Goal: Obtain resource: Obtain resource

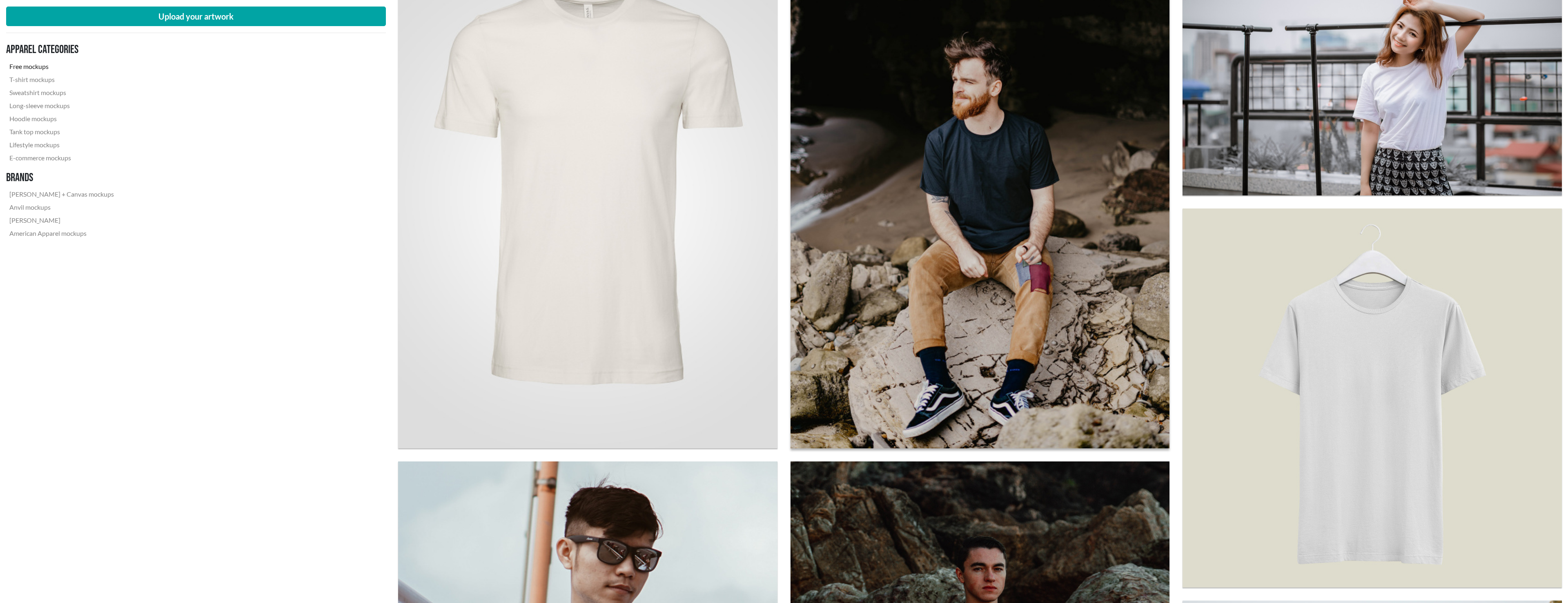
scroll to position [514, 0]
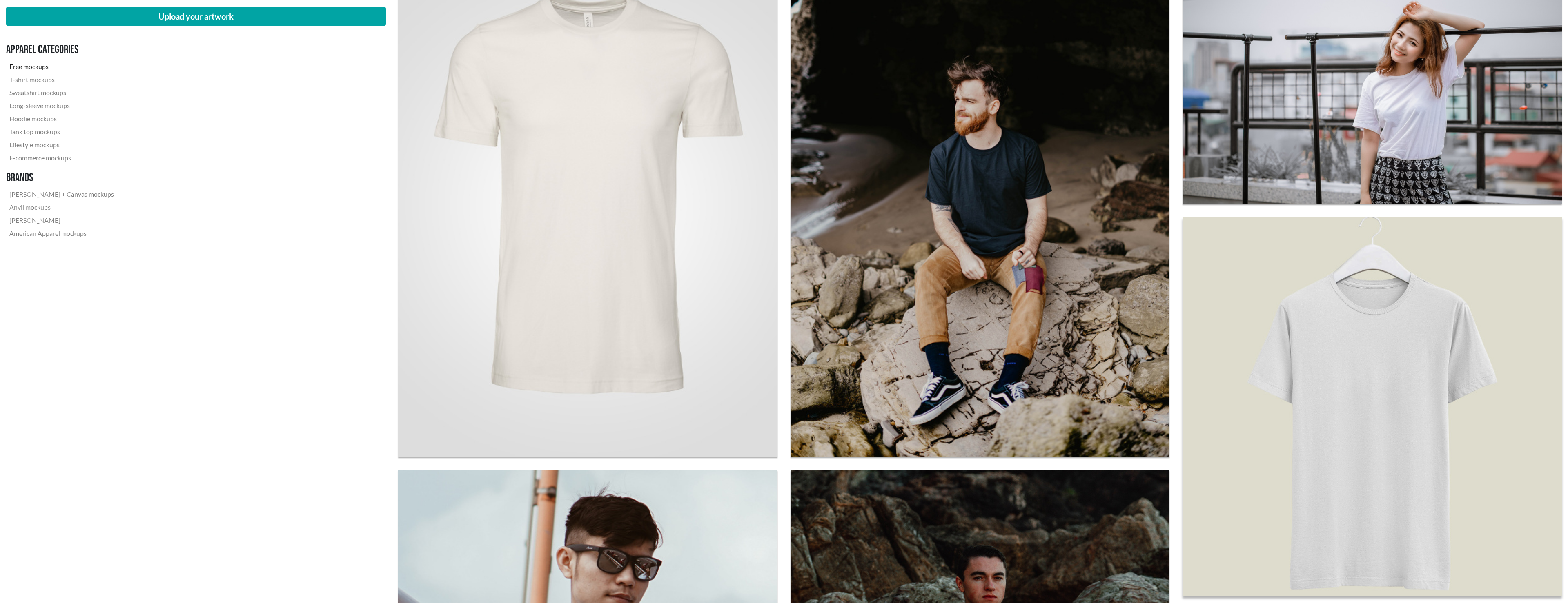
click at [682, 275] on img at bounding box center [1372, 407] width 417 height 417
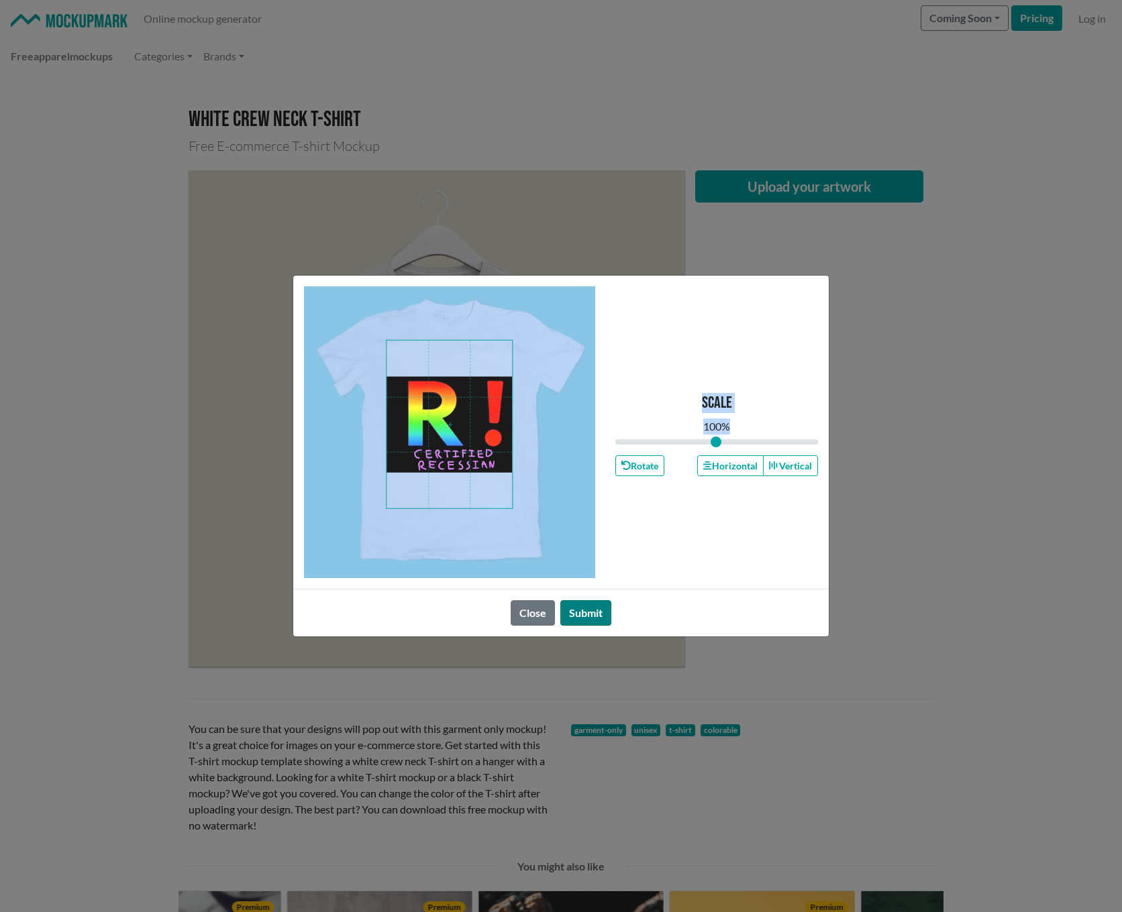
drag, startPoint x: 573, startPoint y: 593, endPoint x: 573, endPoint y: 612, distance: 19.5
click at [574, 550] on div "Scale 100 % Rotate Horizontal Vertical Close Submit" at bounding box center [560, 456] width 537 height 362
click at [573, 550] on button "Submit" at bounding box center [585, 612] width 51 height 25
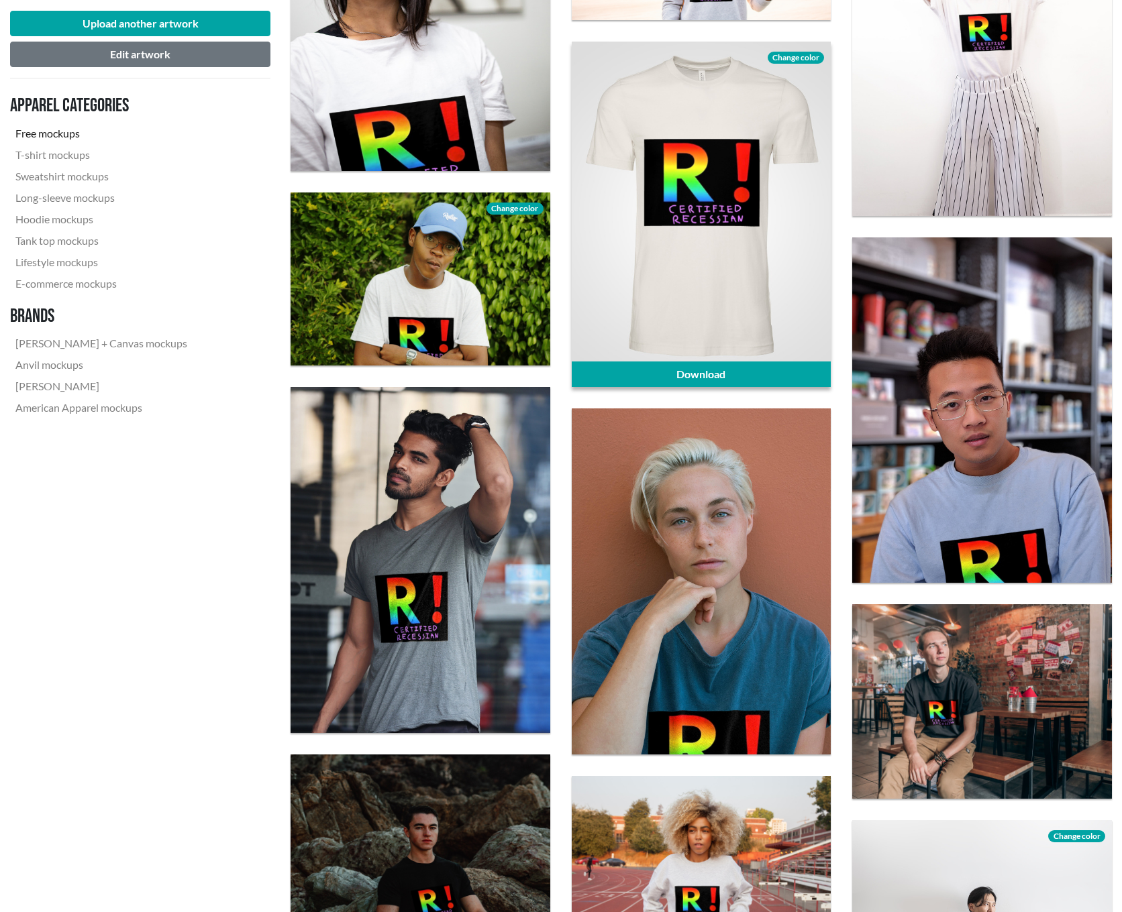
scroll to position [696, 0]
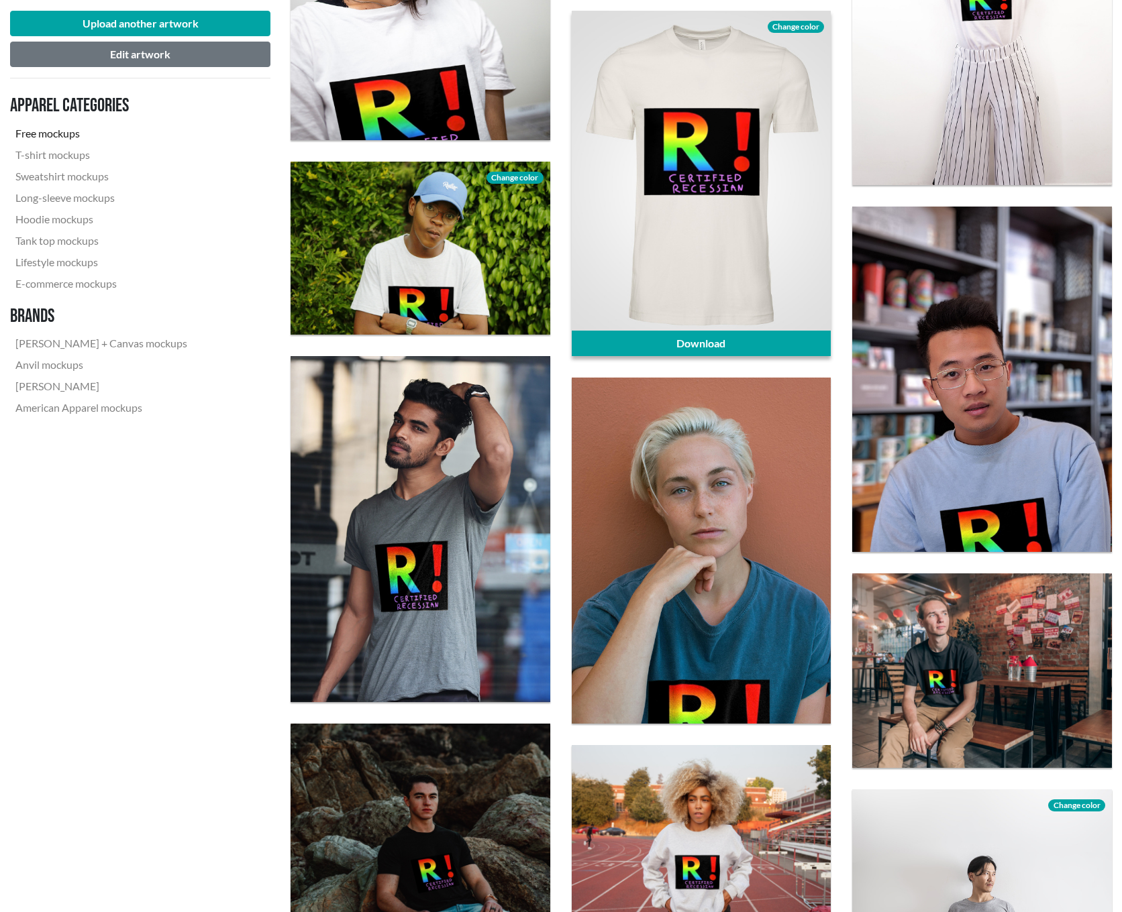
click at [739, 193] on div at bounding box center [702, 183] width 260 height 345
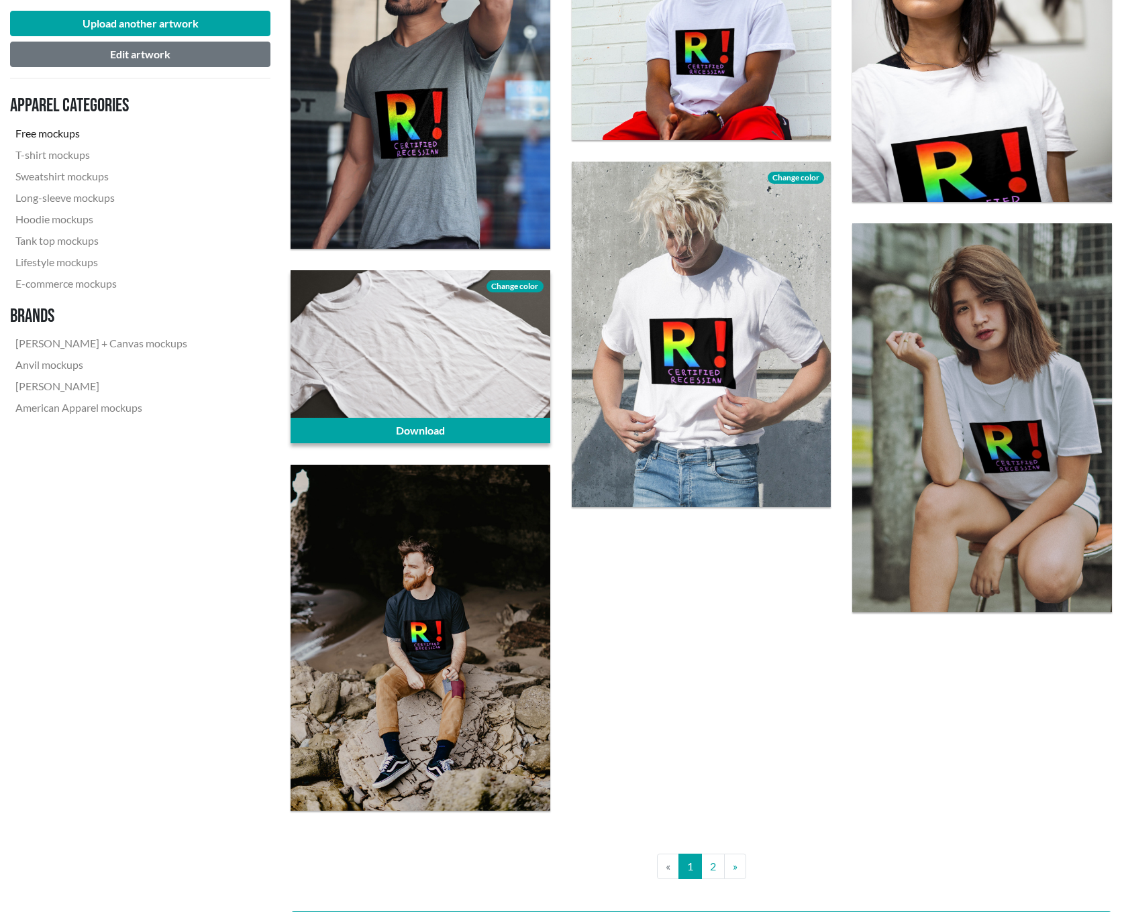
scroll to position [2542, 0]
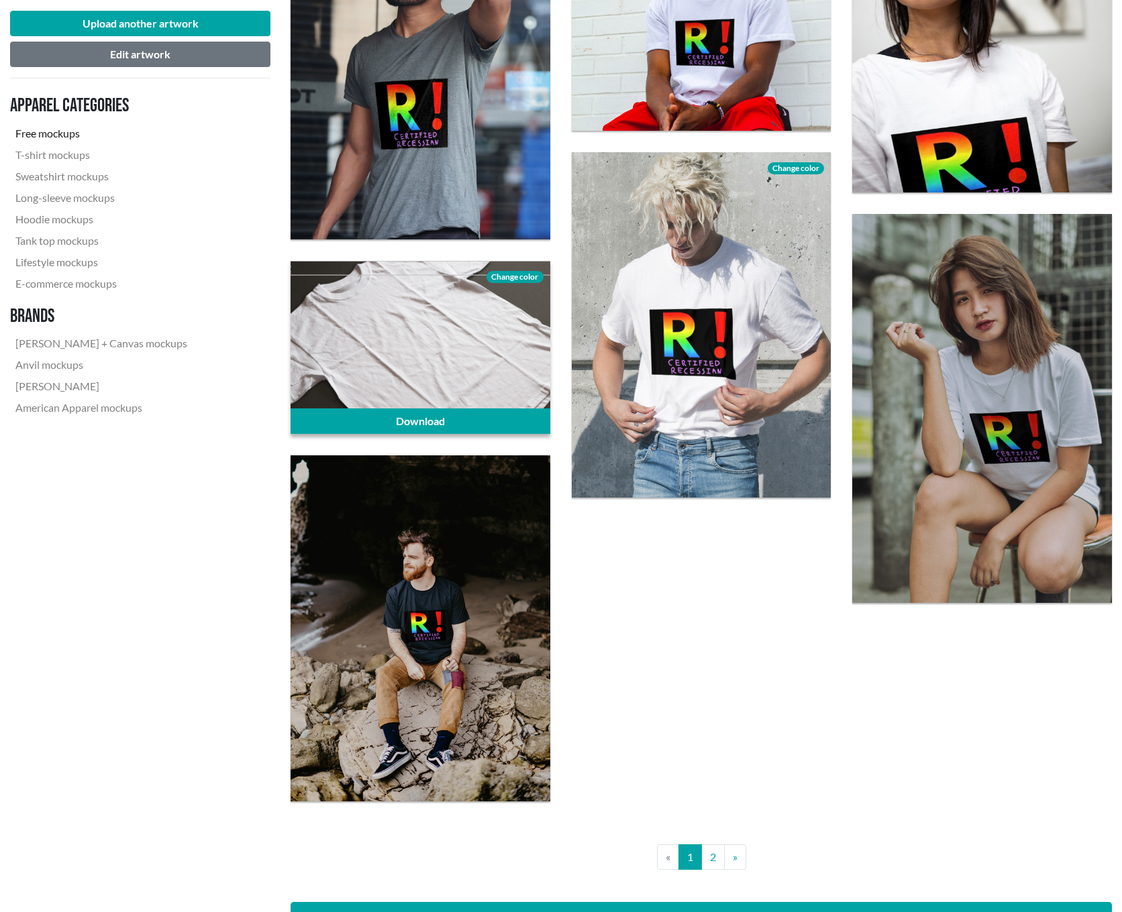
click at [427, 350] on div at bounding box center [420, 347] width 260 height 173
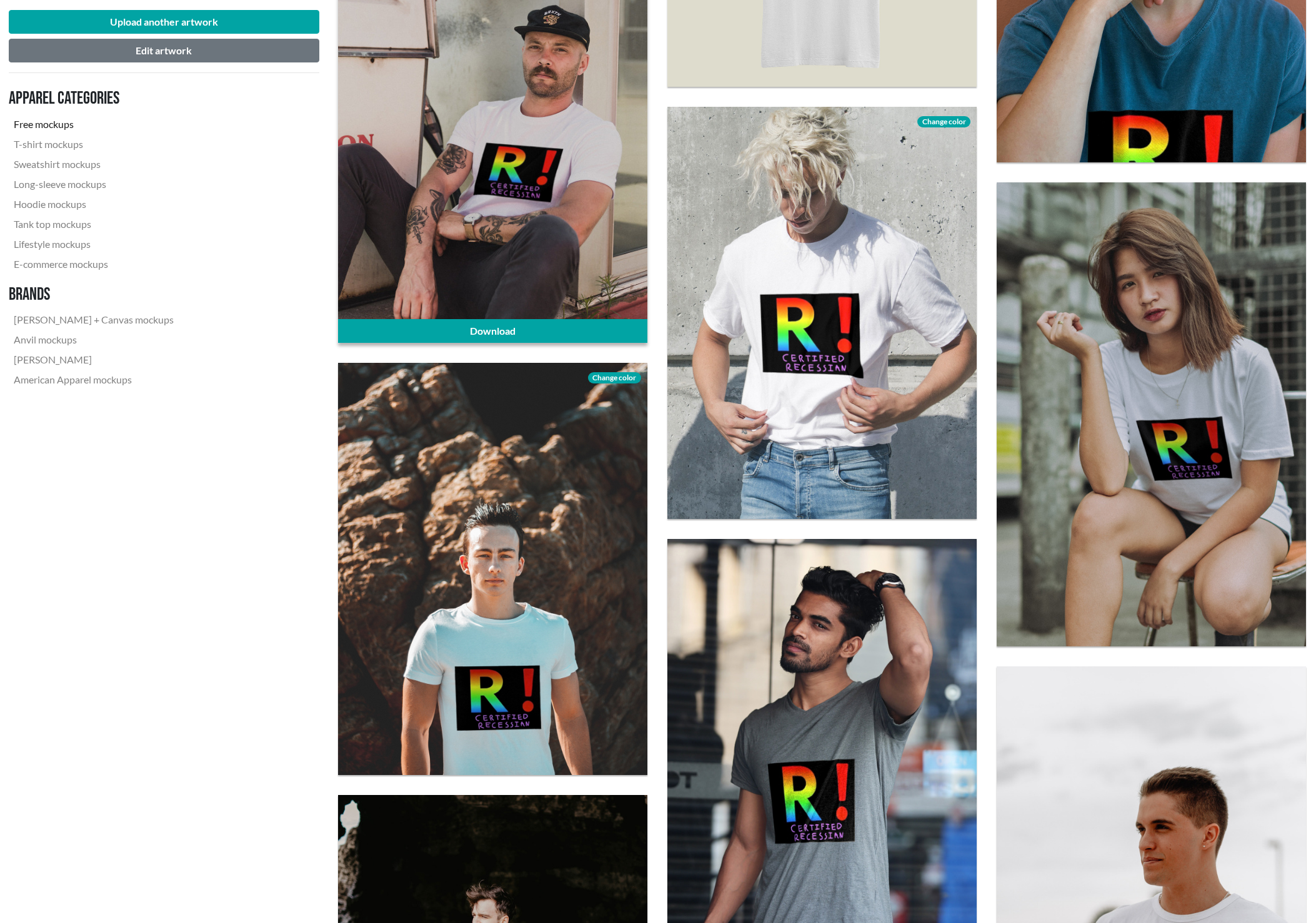
scroll to position [3519, 1]
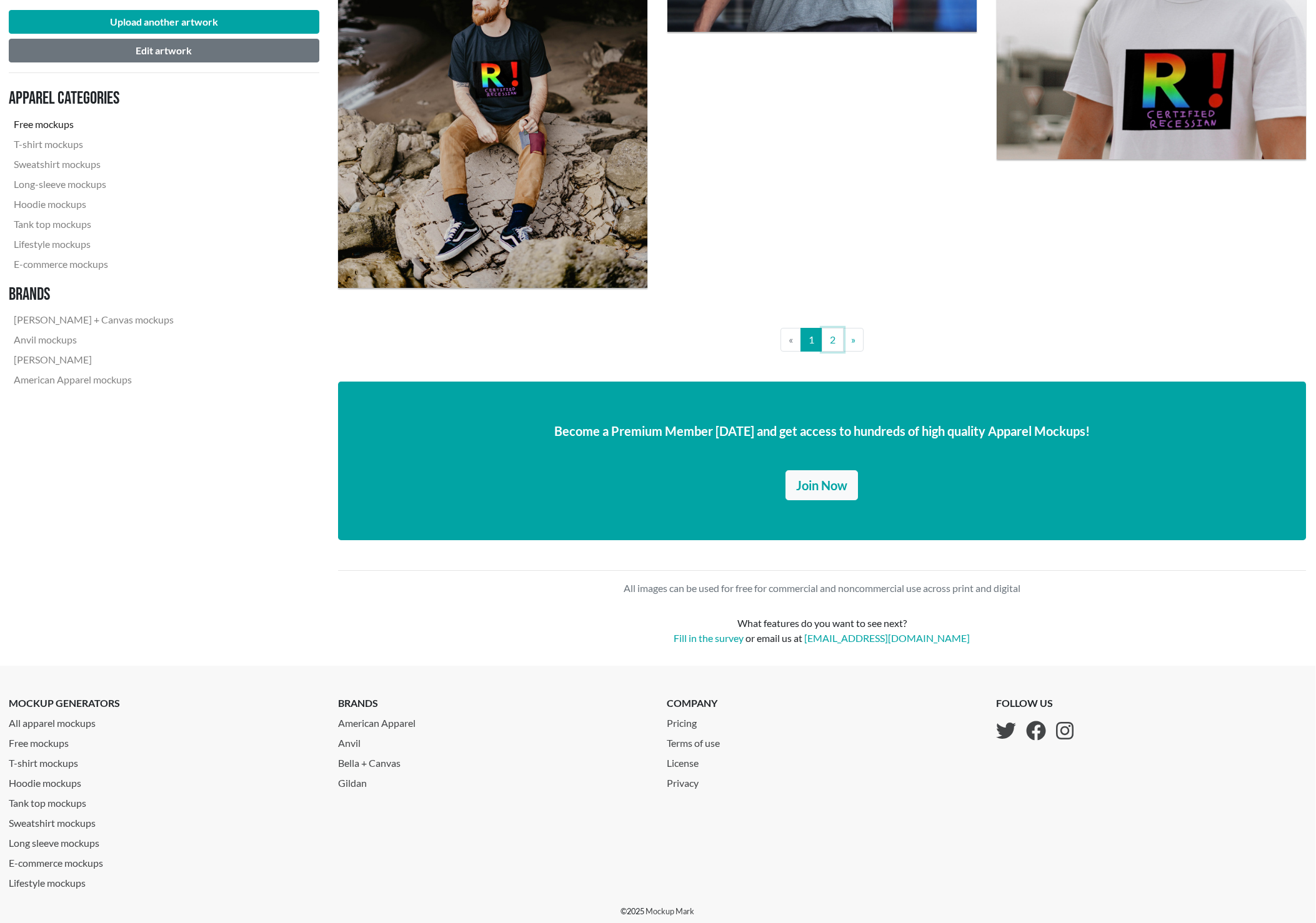
click at [833, 339] on link "2" at bounding box center [832, 339] width 21 height 23
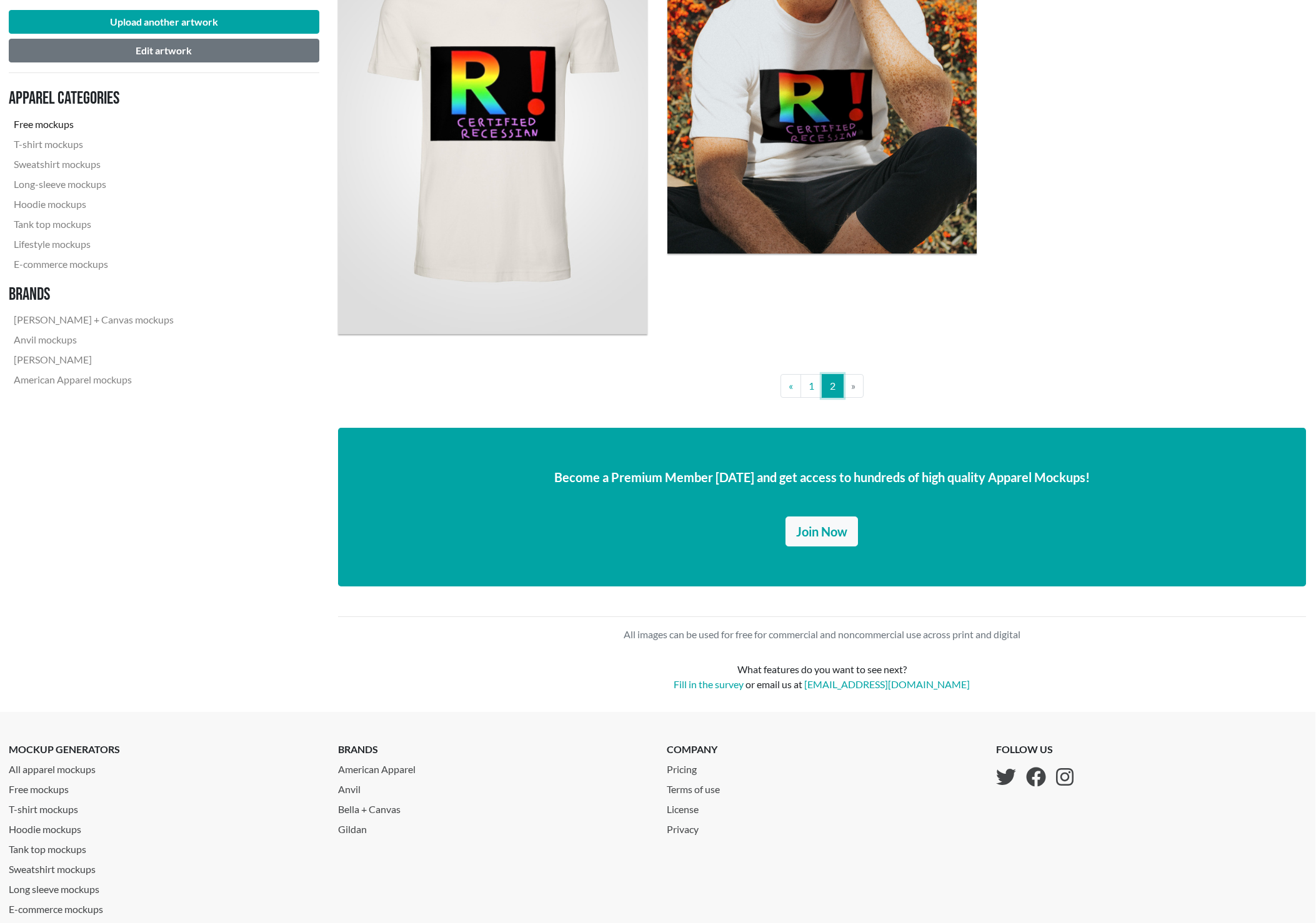
scroll to position [1711, 1]
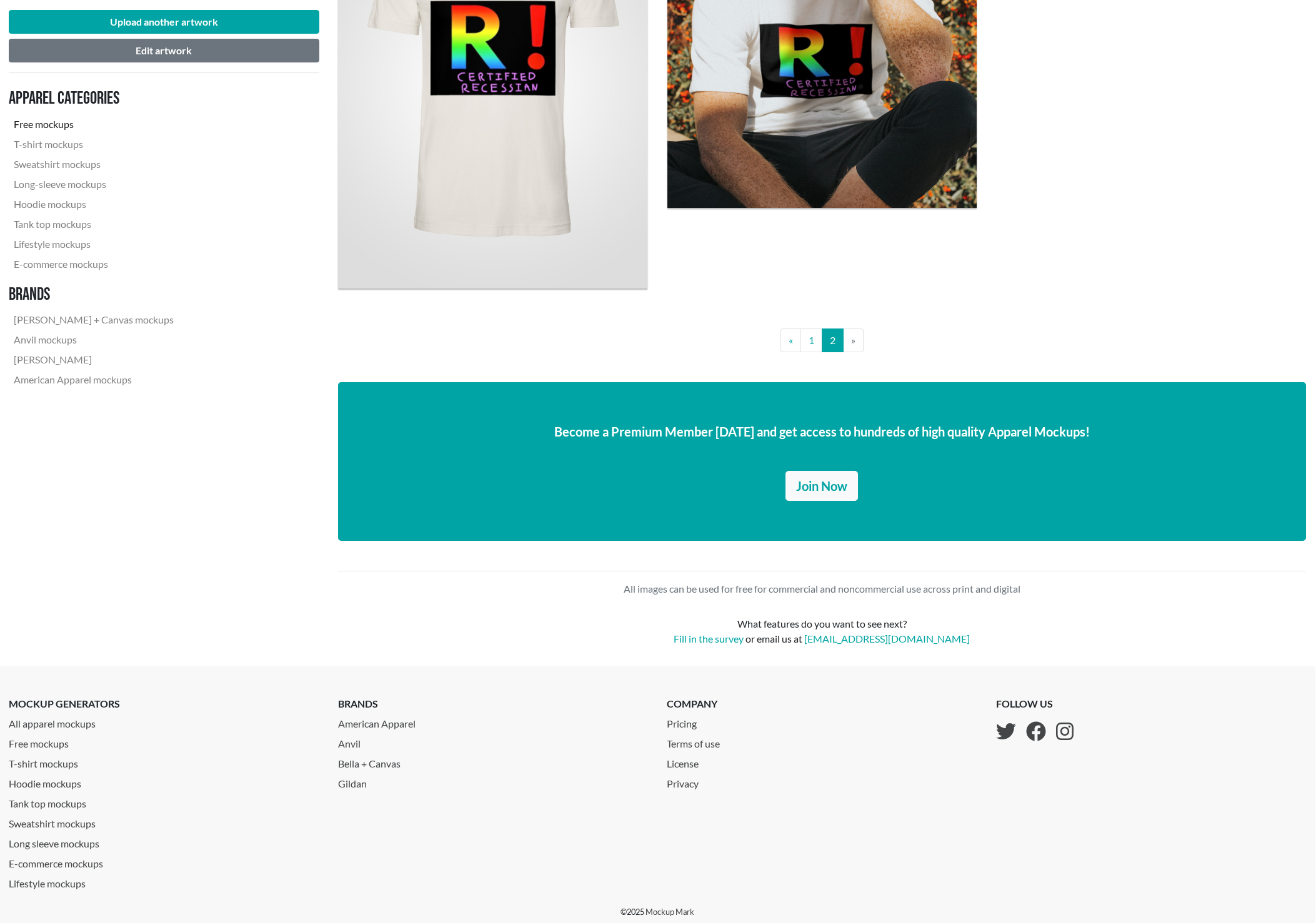
click at [859, 346] on li "» Next" at bounding box center [853, 340] width 20 height 23
click at [851, 335] on li "» Next" at bounding box center [853, 340] width 20 height 23
click at [792, 335] on span "«" at bounding box center [791, 340] width 5 height 12
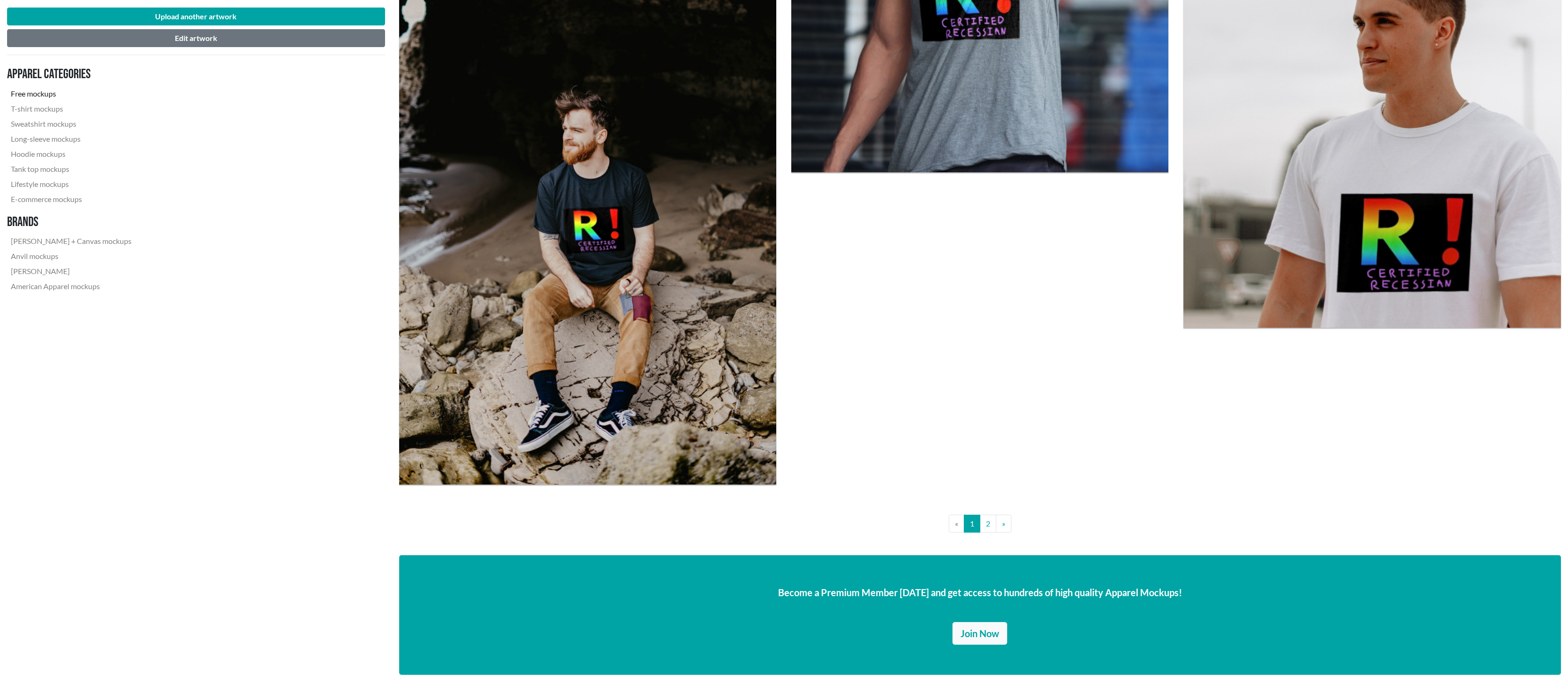
scroll to position [3984, 0]
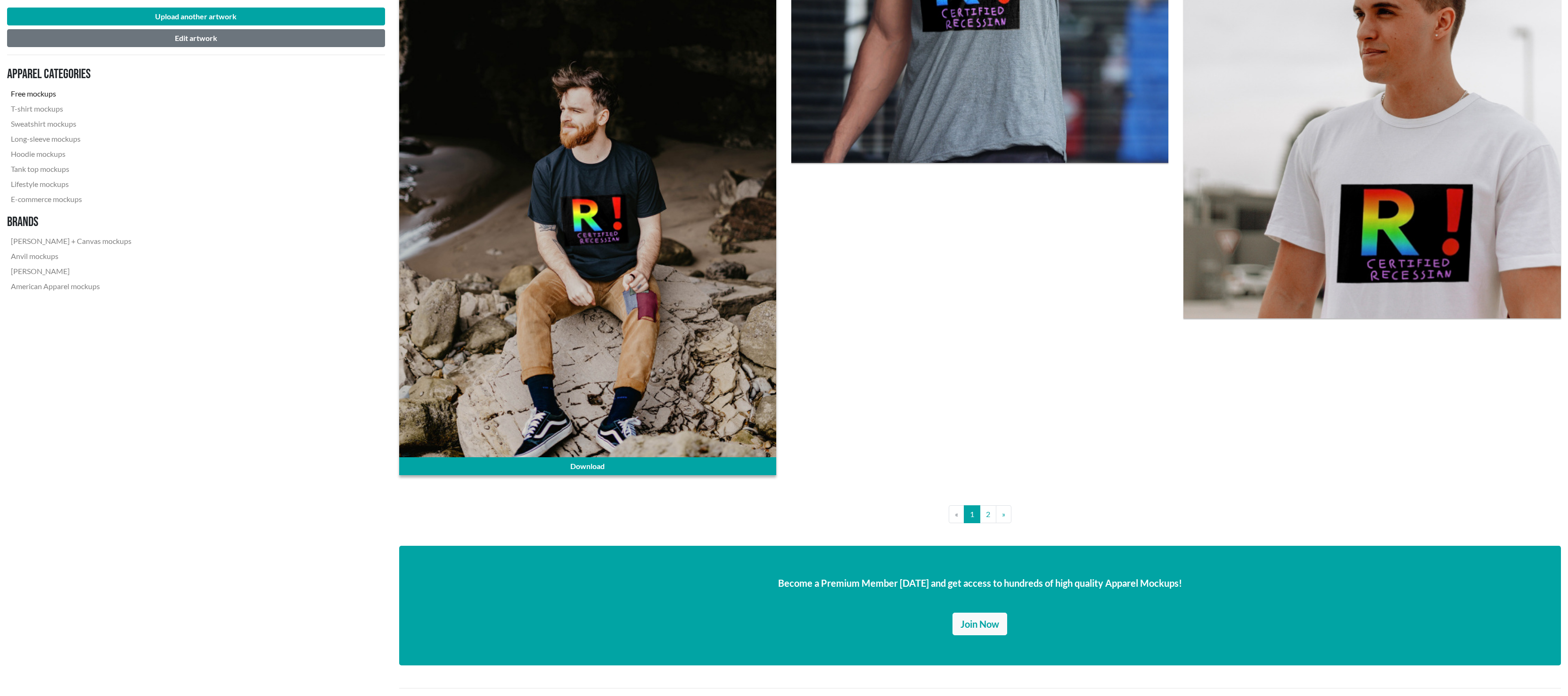
click at [682, 266] on div at bounding box center [587, 224] width 377 height 503
